Goal: Find specific page/section: Find specific page/section

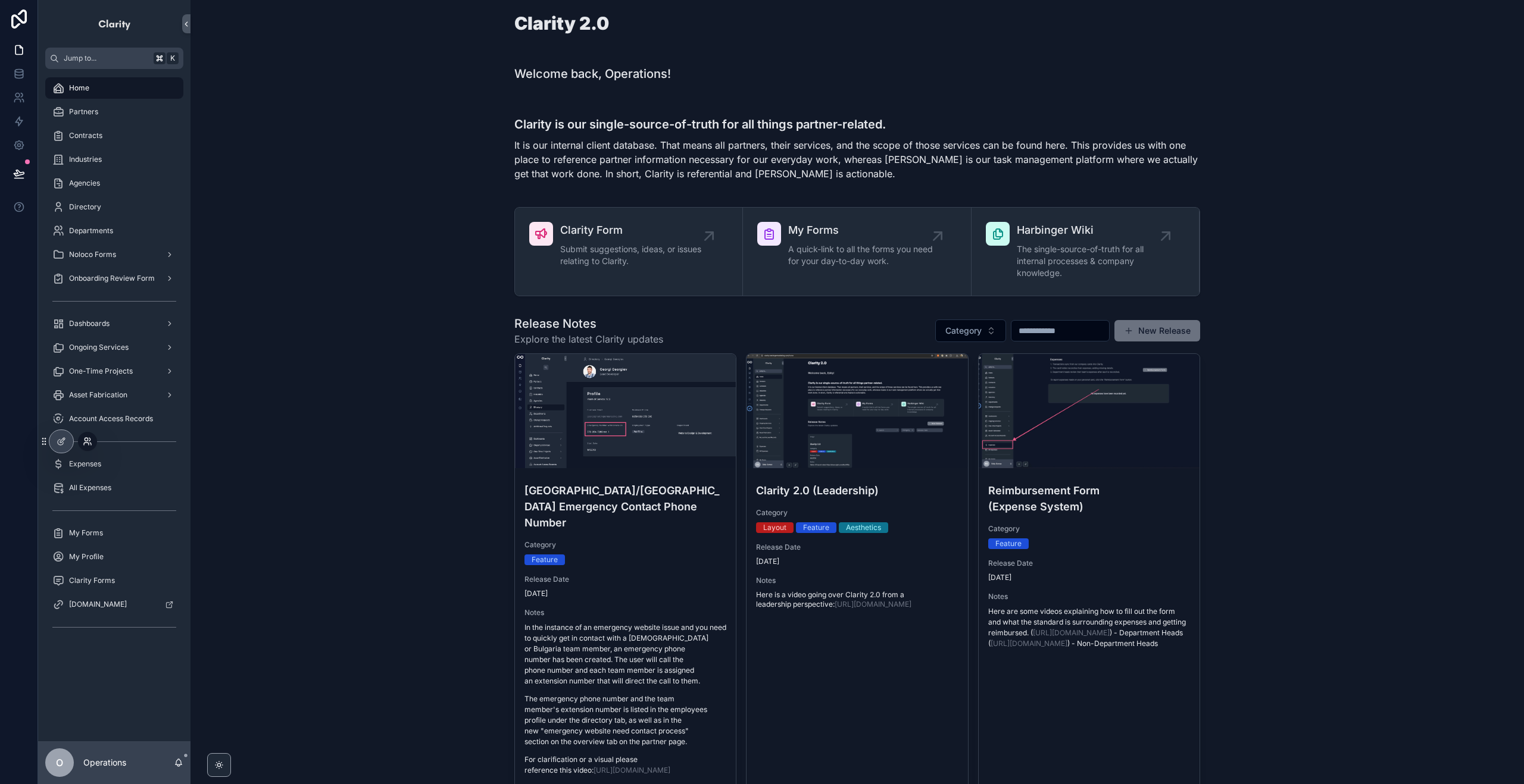
click at [87, 441] on icon at bounding box center [86, 440] width 3 height 3
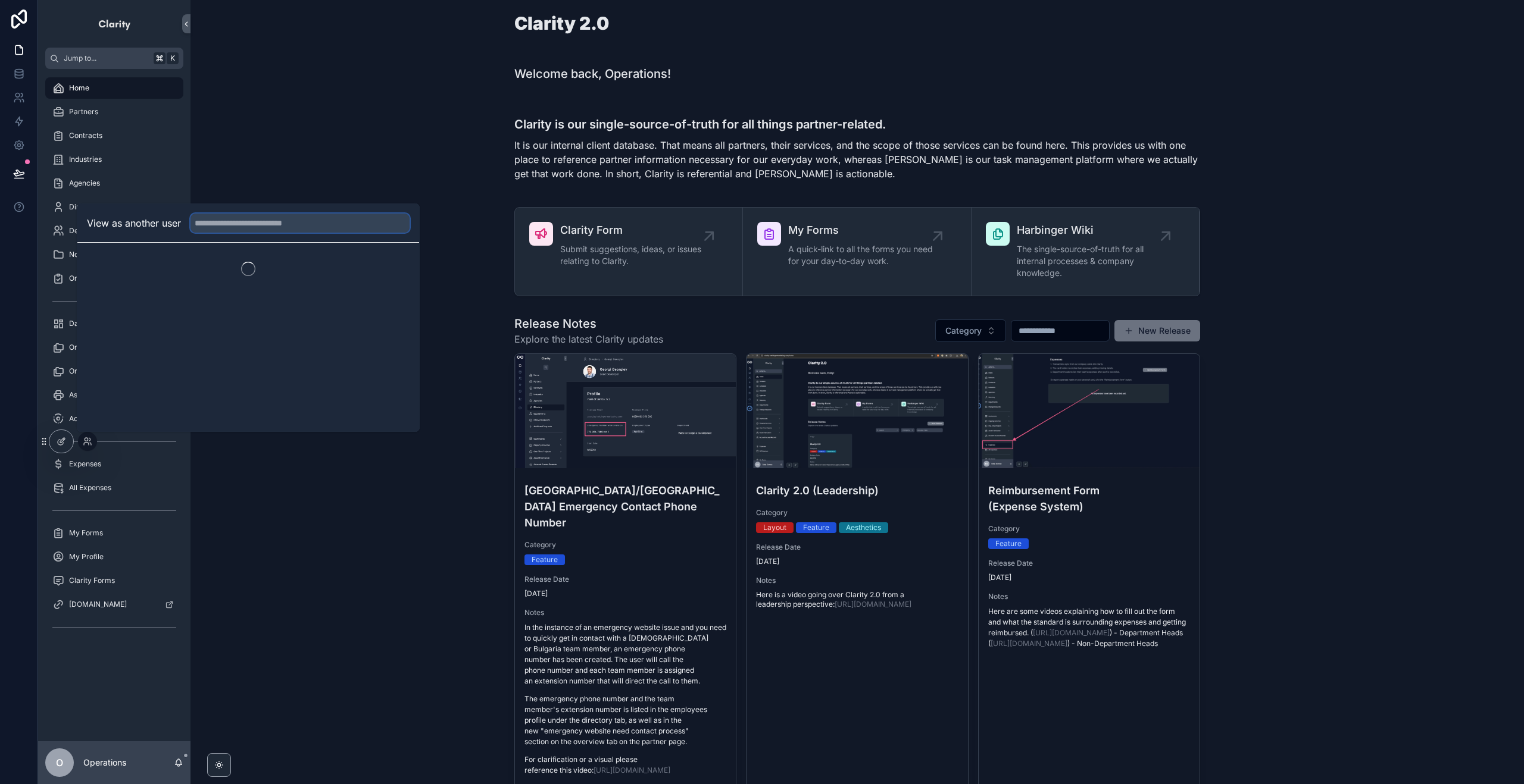
click at [284, 220] on input "text" at bounding box center [300, 223] width 219 height 19
type input "******"
click at [394, 268] on button "Select" at bounding box center [394, 267] width 31 height 17
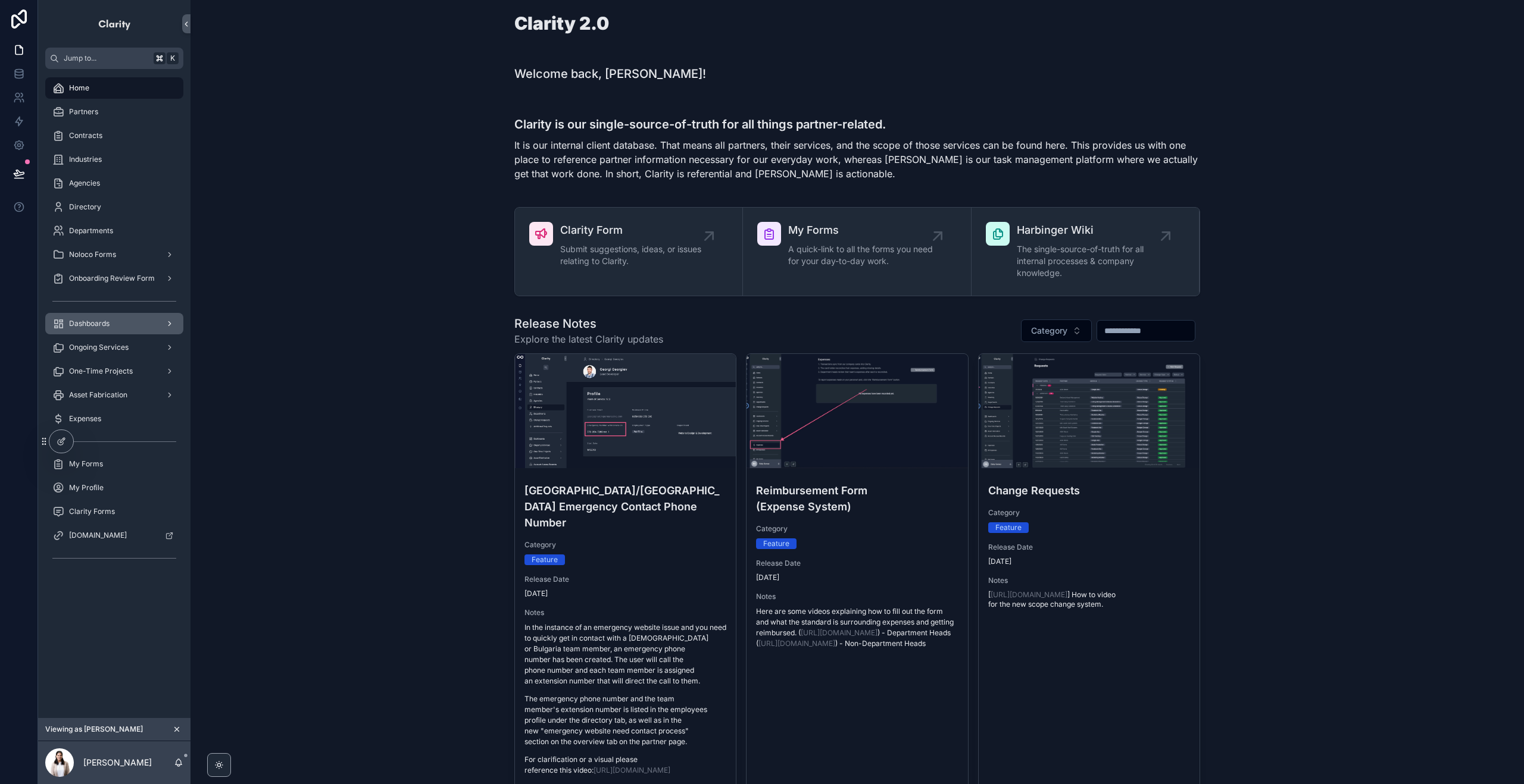
click at [143, 325] on div "Dashboards" at bounding box center [114, 324] width 124 height 19
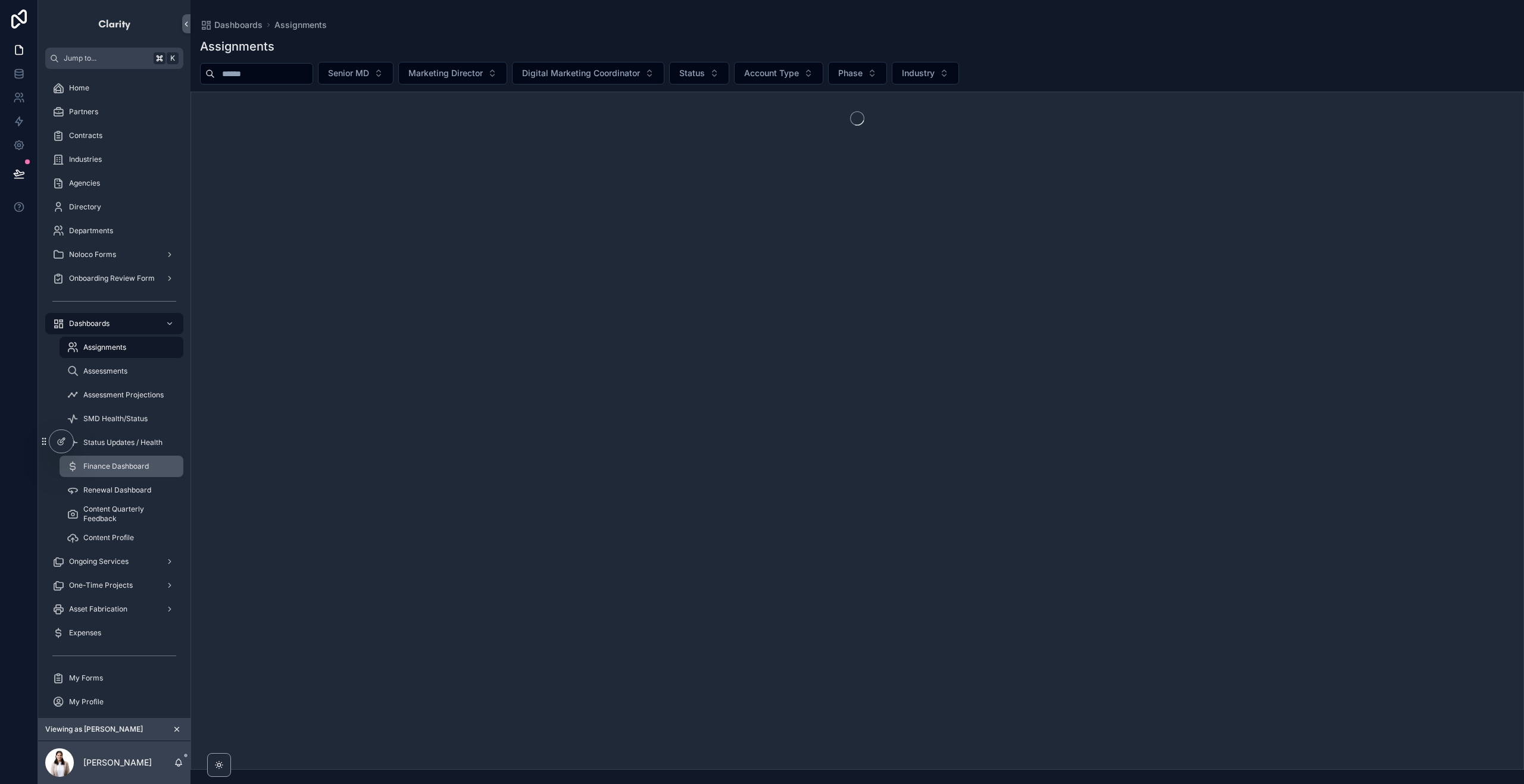
click at [138, 464] on span "Finance Dashboard" at bounding box center [116, 467] width 65 height 10
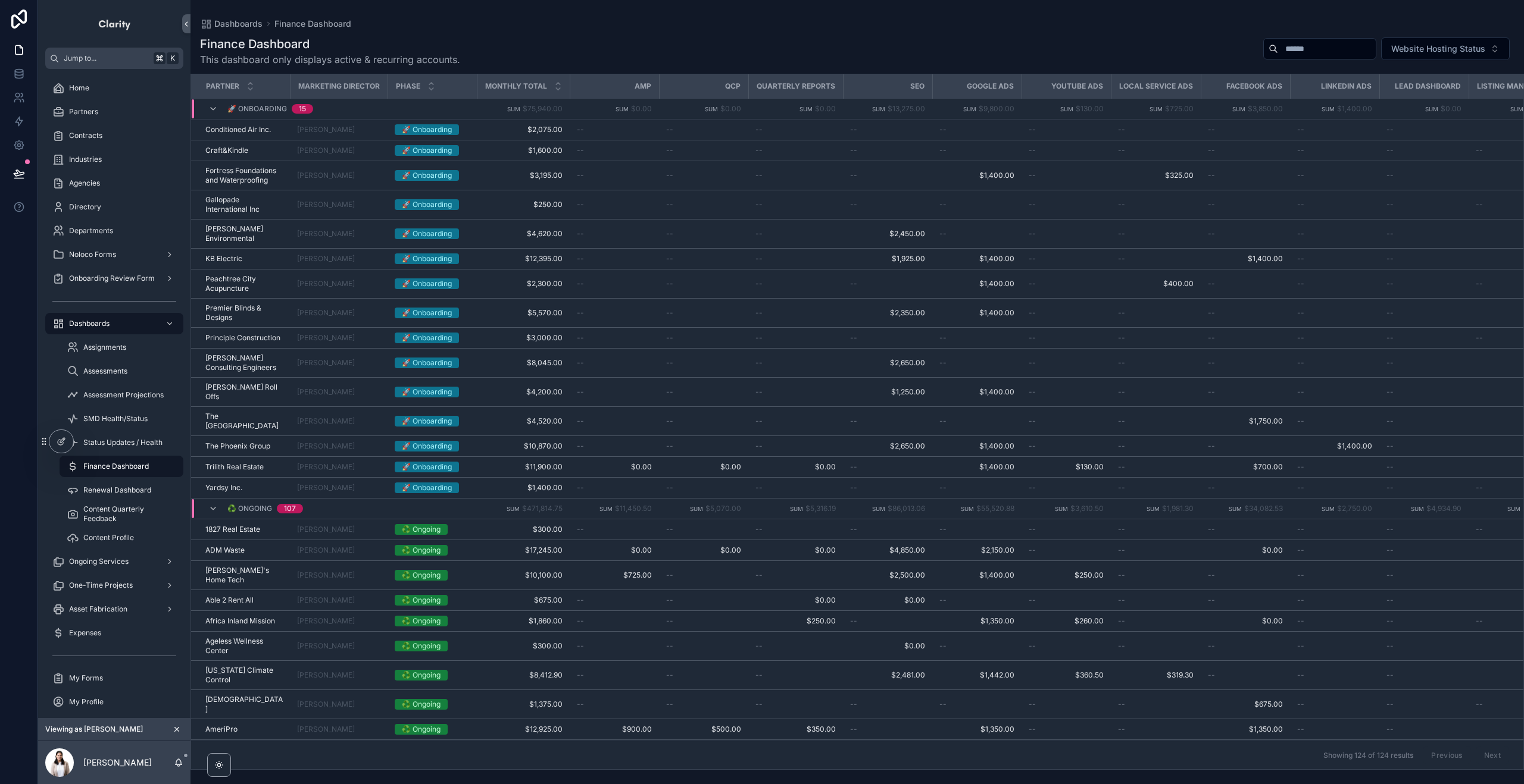
click at [533, 48] on div "Finance Dashboard This dashboard only displays active & recurring accounts. Web…" at bounding box center [857, 50] width 1314 height 31
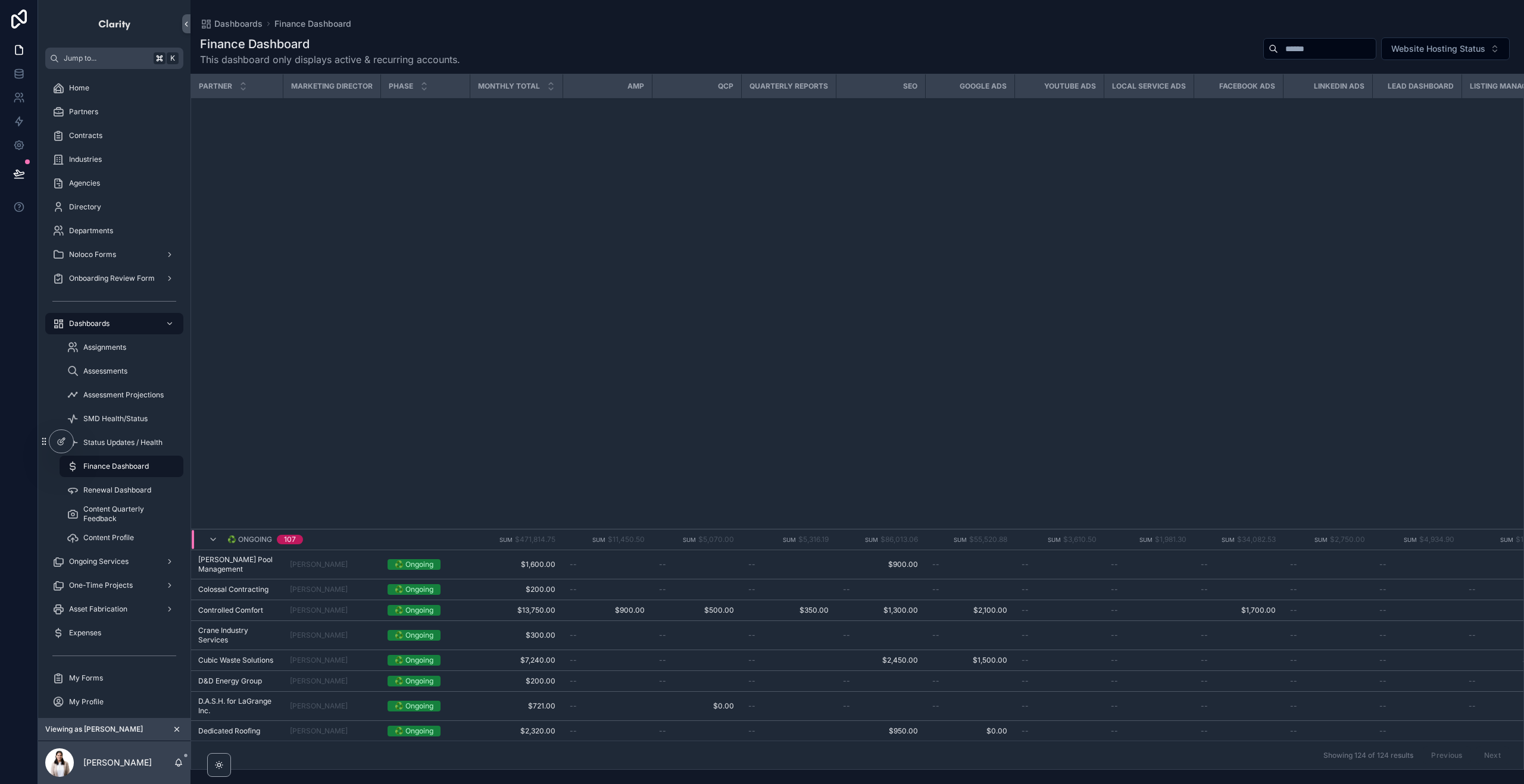
scroll to position [1141, 7]
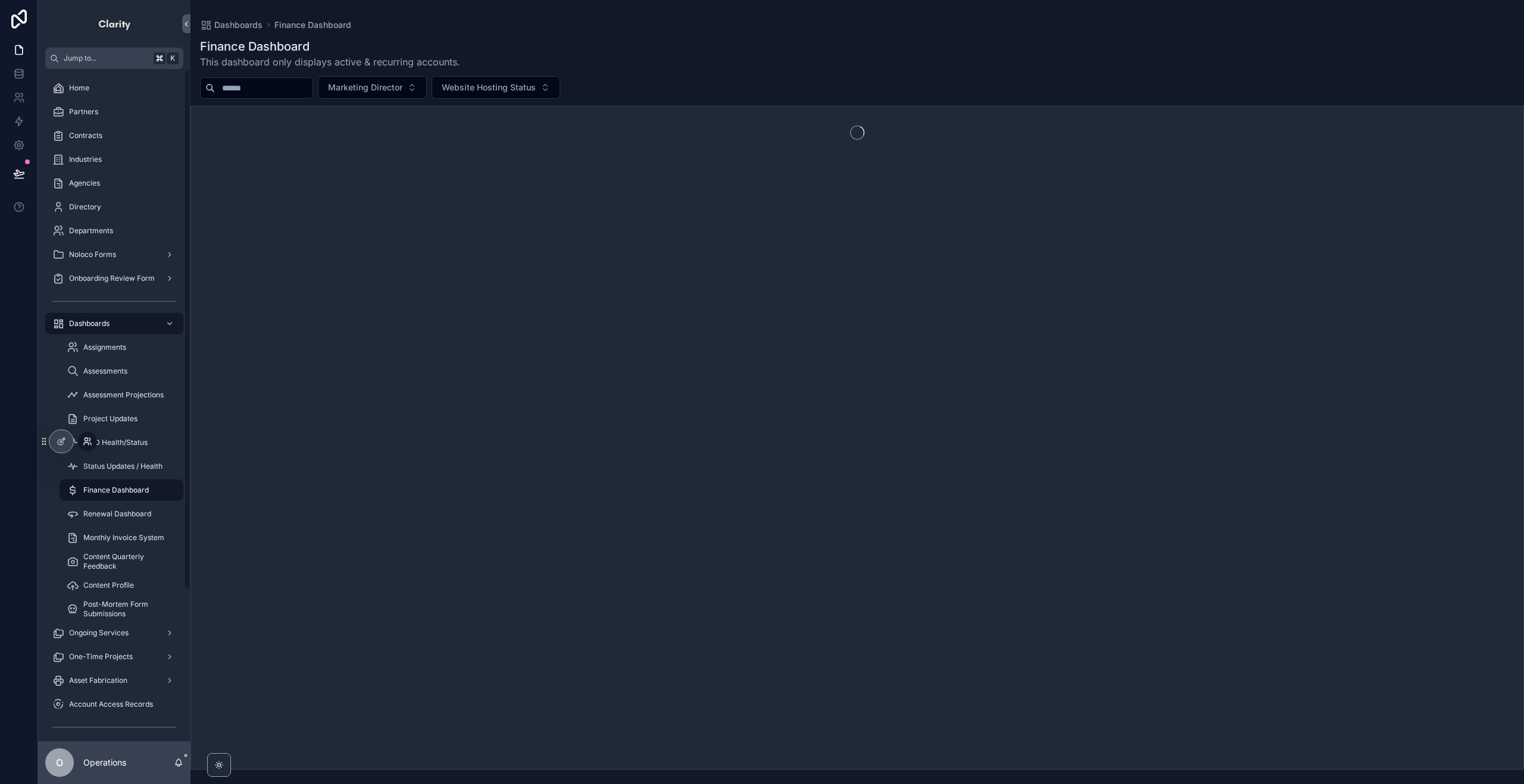
click at [84, 437] on icon at bounding box center [88, 442] width 10 height 10
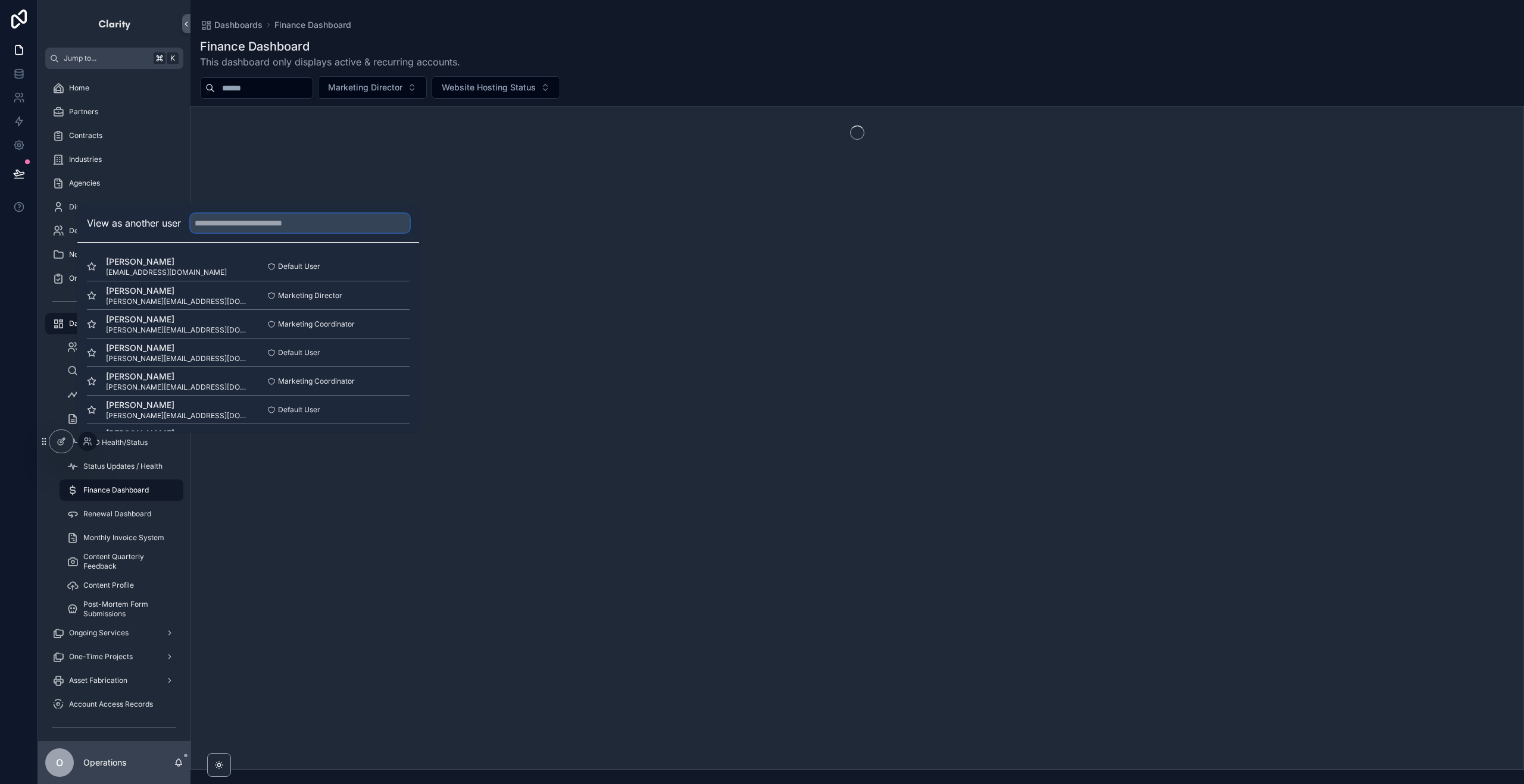
click at [259, 219] on input "text" at bounding box center [300, 223] width 219 height 19
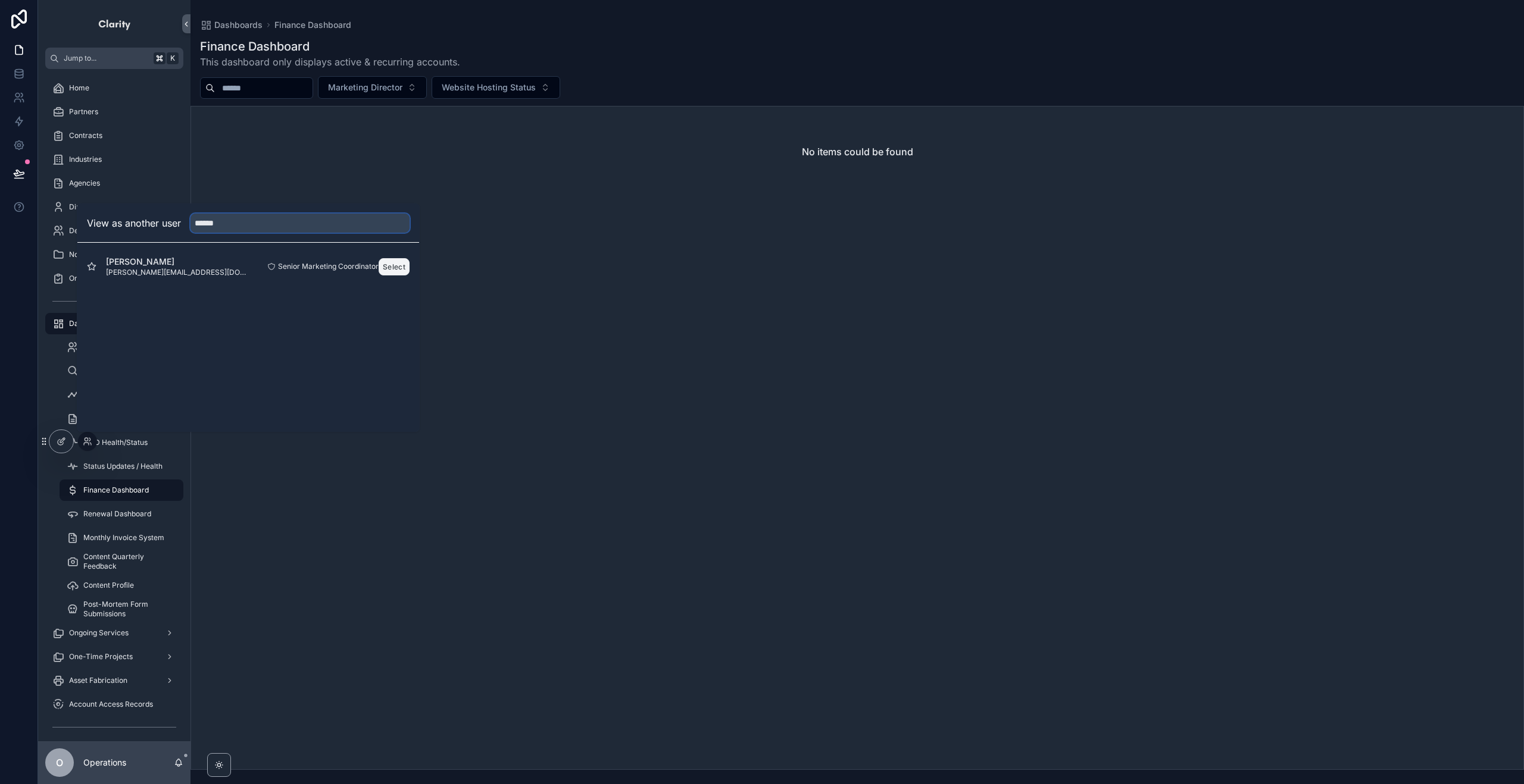
type input "******"
click at [398, 269] on button "Select" at bounding box center [394, 267] width 31 height 17
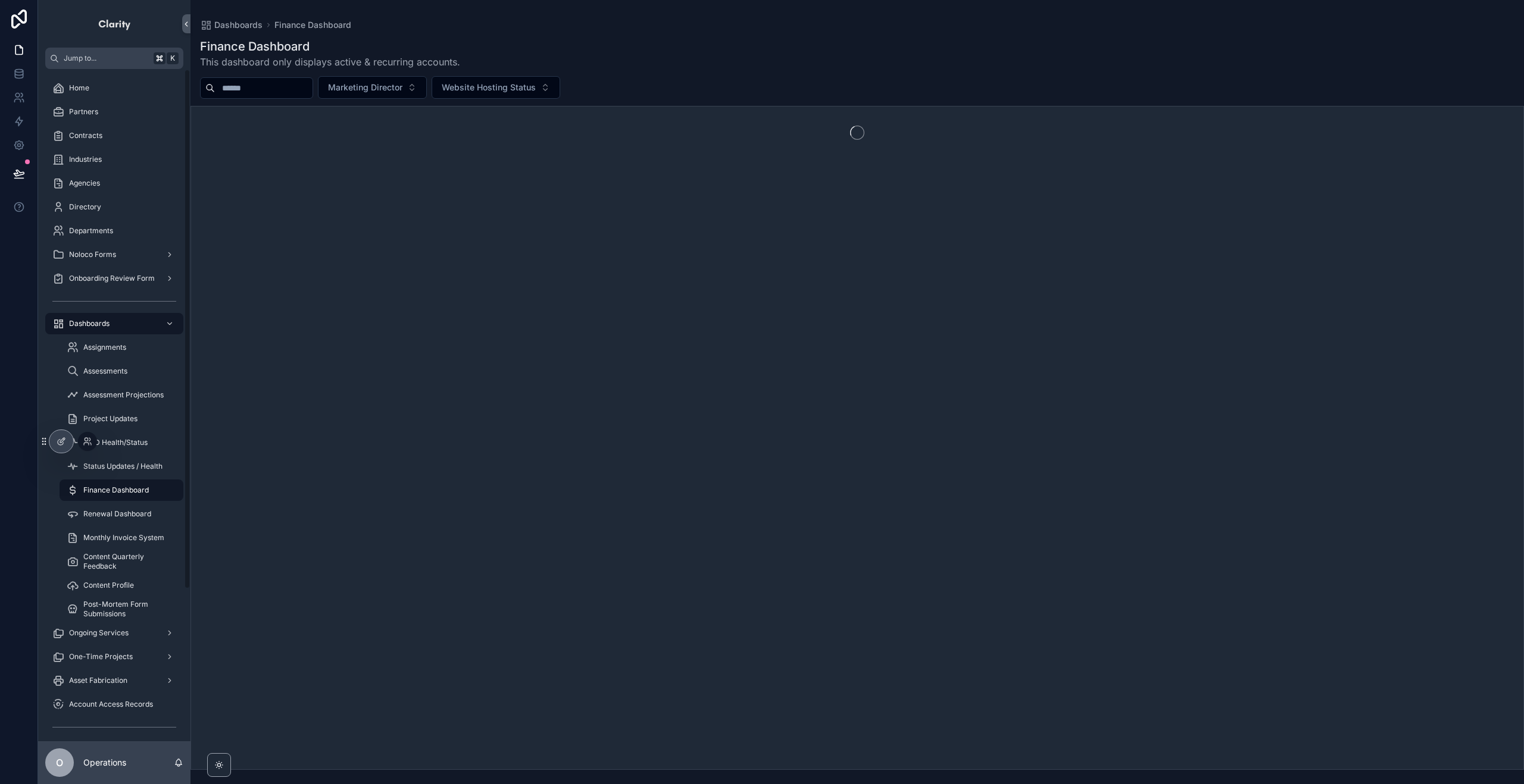
click at [80, 439] on div at bounding box center [87, 442] width 19 height 19
click at [85, 441] on icon at bounding box center [88, 442] width 10 height 10
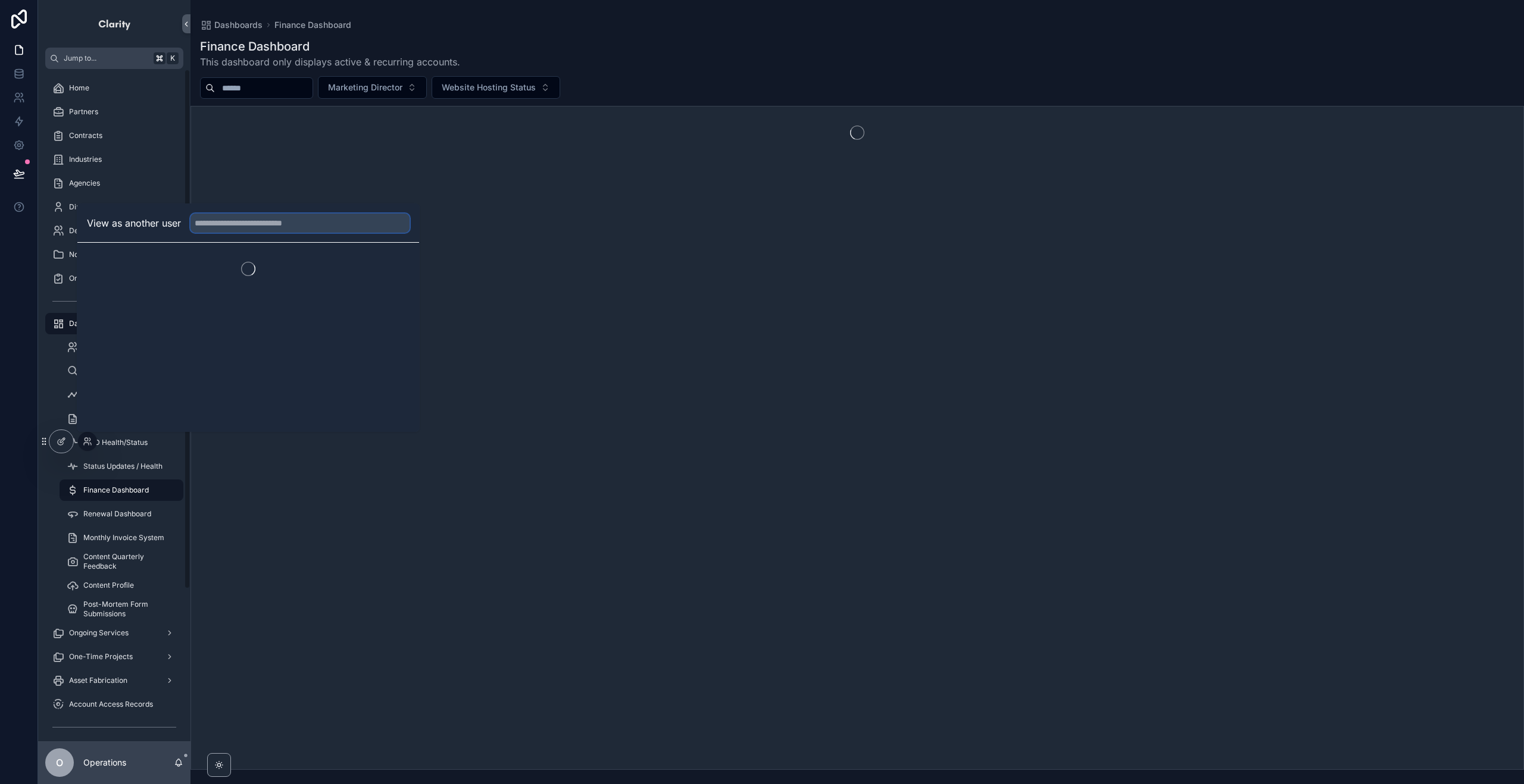
click at [243, 229] on input "text" at bounding box center [300, 223] width 219 height 19
type input "******"
click at [394, 263] on button "Select" at bounding box center [394, 267] width 31 height 17
